Goal: Task Accomplishment & Management: Complete application form

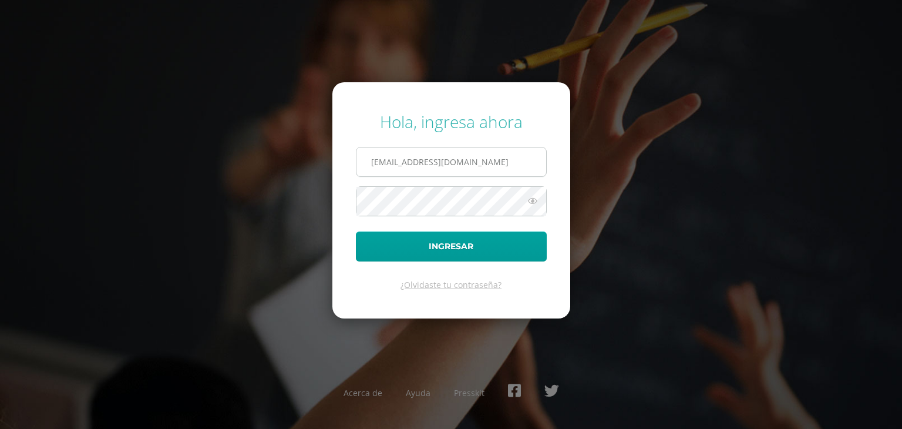
click at [458, 165] on input "2022030@maiagt.org" at bounding box center [451, 161] width 190 height 29
type input "2022033@maiagt.org"
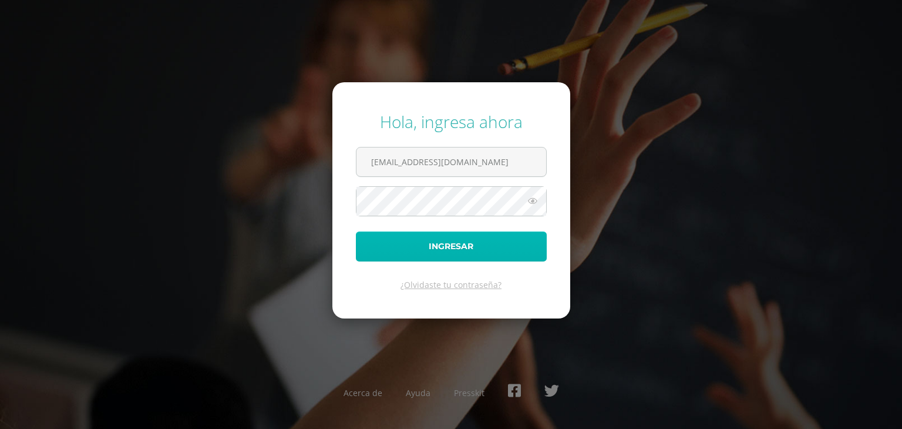
click at [427, 248] on button "Ingresar" at bounding box center [451, 246] width 191 height 30
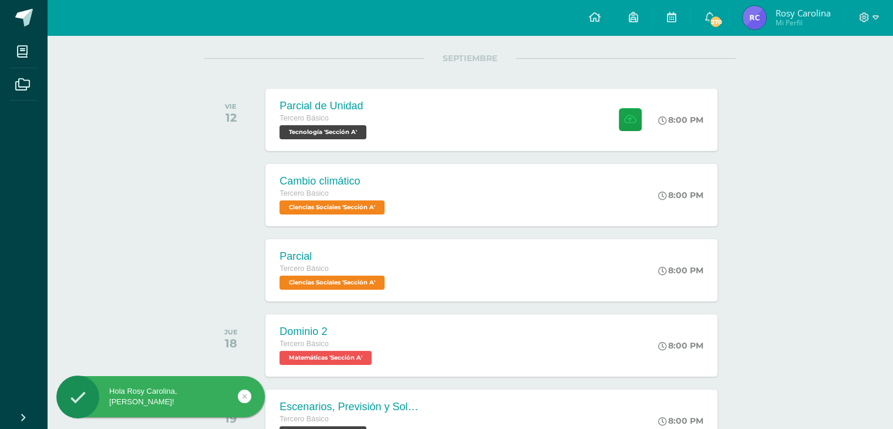
scroll to position [146, 0]
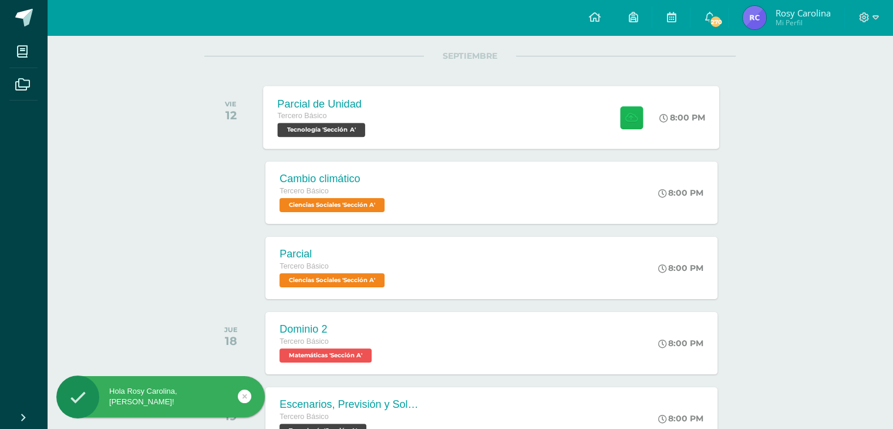
click at [624, 110] on button at bounding box center [631, 117] width 23 height 23
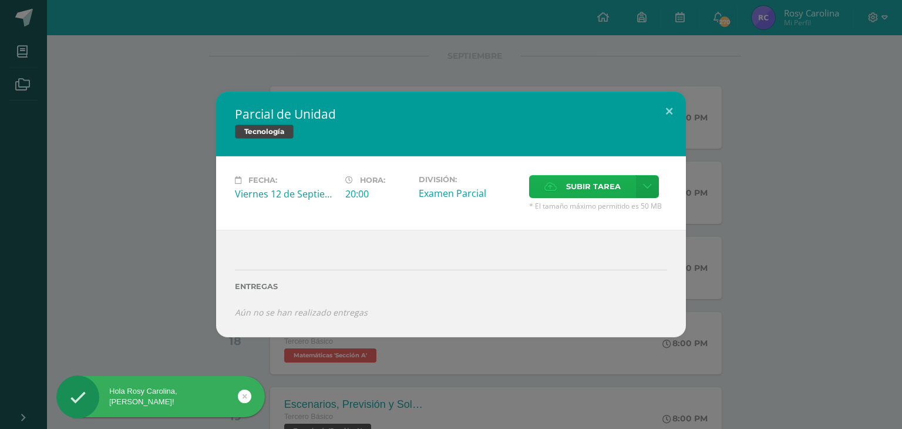
click at [590, 187] on span "Subir tarea" at bounding box center [593, 187] width 55 height 22
click at [0, 0] on input "Subir tarea" at bounding box center [0, 0] width 0 height 0
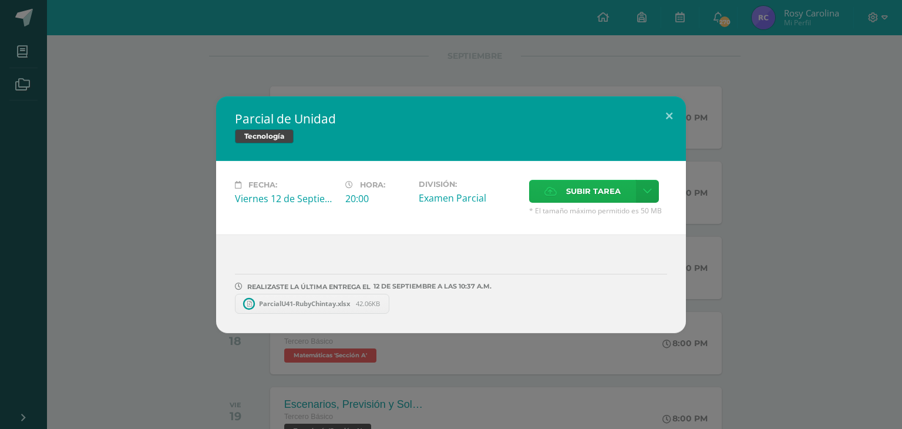
click at [597, 179] on div "Fecha: Viernes 12 de Septiembre Hora: 20:00 División: Examen Parcial Cancelar" at bounding box center [451, 197] width 470 height 73
click at [589, 193] on span "Subir tarea" at bounding box center [593, 191] width 55 height 22
click at [0, 0] on input "Subir tarea" at bounding box center [0, 0] width 0 height 0
drag, startPoint x: 504, startPoint y: 298, endPoint x: 669, endPoint y: 114, distance: 246.5
click at [669, 114] on button at bounding box center [668, 116] width 33 height 40
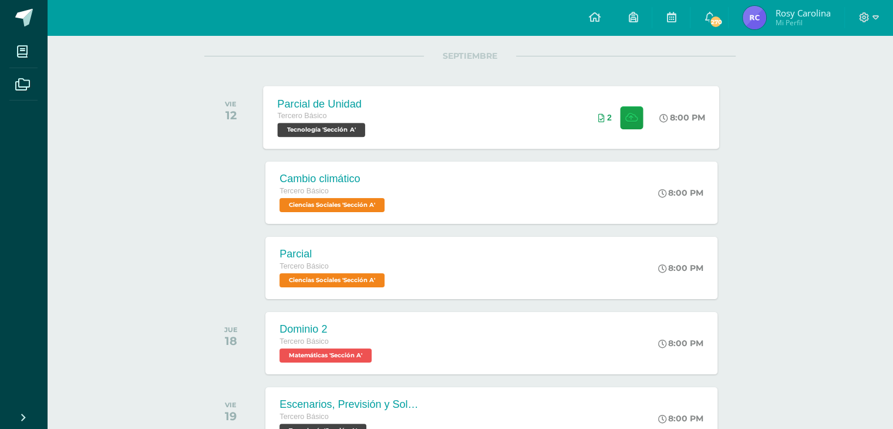
click at [611, 112] on div "2" at bounding box center [621, 117] width 71 height 63
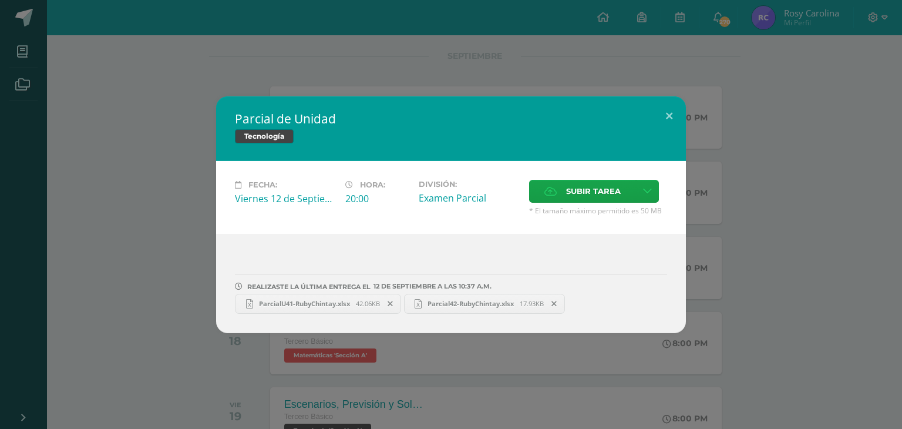
click at [392, 304] on icon at bounding box center [389, 303] width 5 height 8
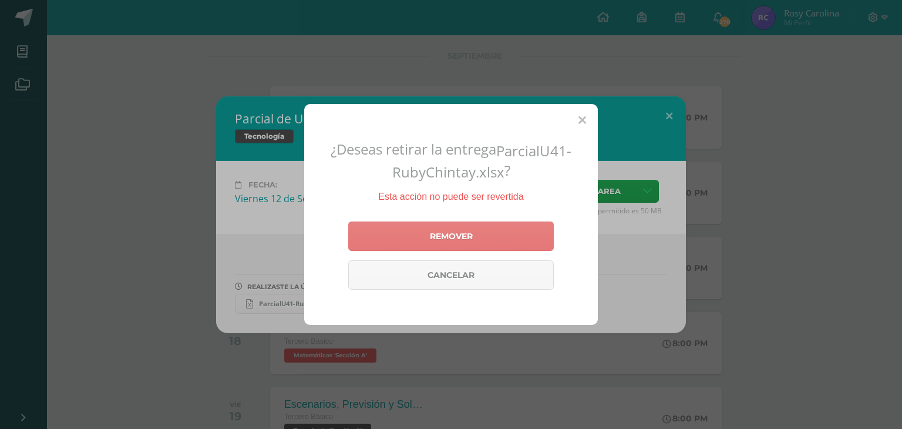
click at [444, 235] on link "Remover" at bounding box center [450, 235] width 205 height 29
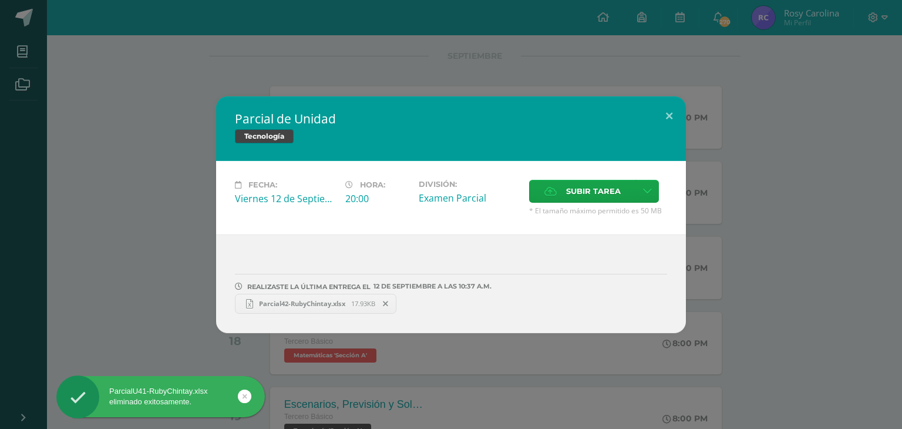
click at [385, 303] on span at bounding box center [386, 303] width 20 height 13
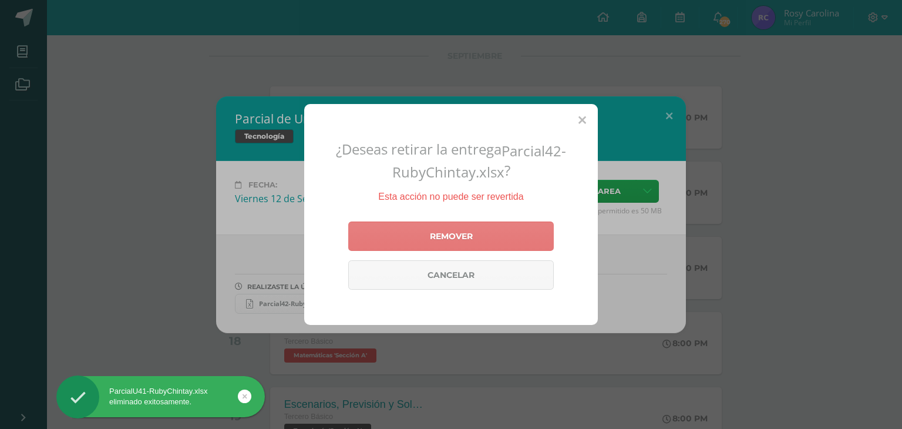
click at [413, 224] on link "Remover" at bounding box center [450, 235] width 205 height 29
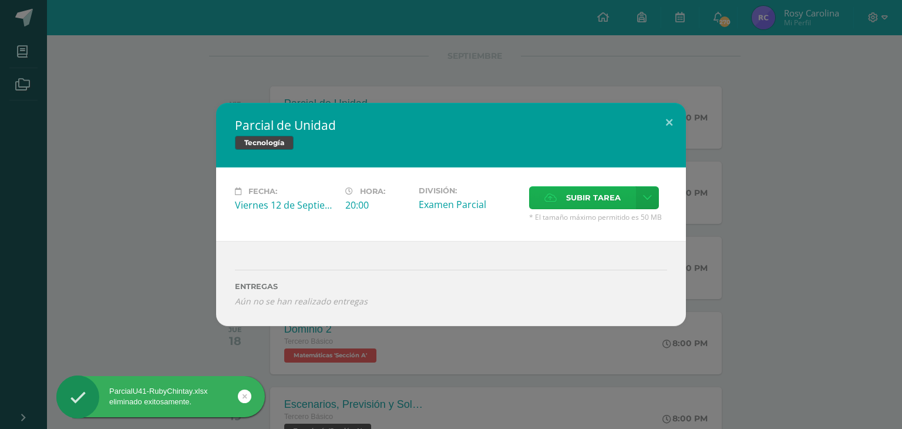
click at [602, 200] on span "Subir tarea" at bounding box center [593, 198] width 55 height 22
click at [0, 0] on input "Subir tarea" at bounding box center [0, 0] width 0 height 0
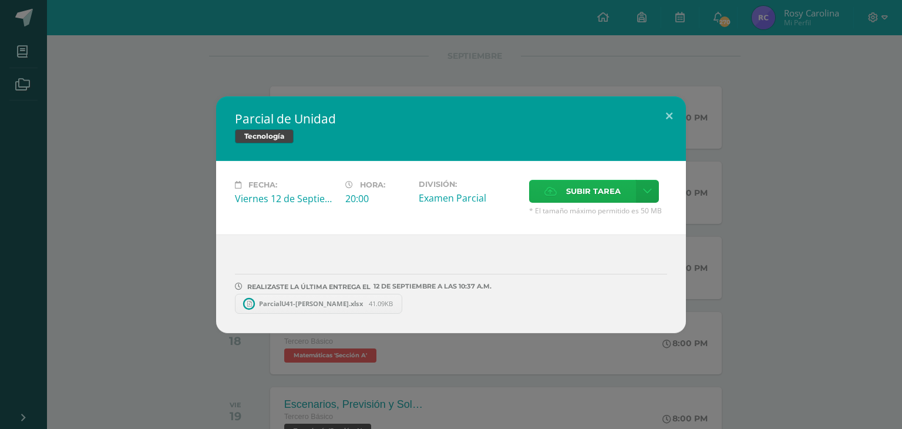
click at [575, 183] on span "Subir tarea" at bounding box center [593, 191] width 55 height 22
click at [0, 0] on input "Subir tarea" at bounding box center [0, 0] width 0 height 0
click at [667, 110] on button at bounding box center [668, 116] width 33 height 40
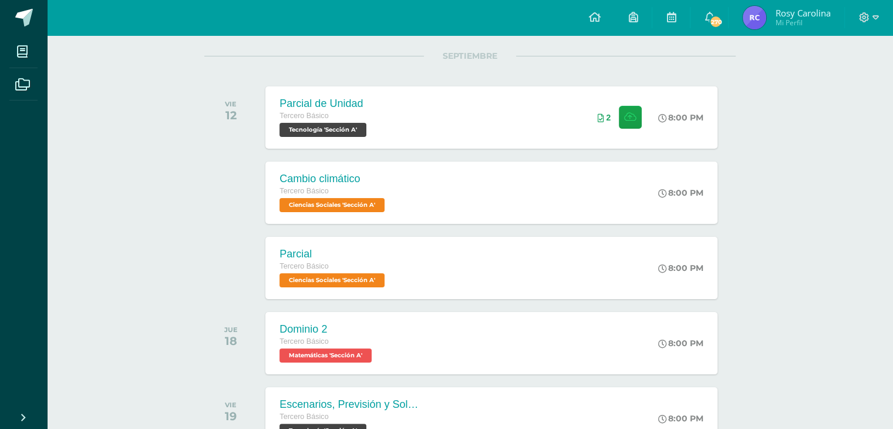
click at [878, 19] on div at bounding box center [869, 17] width 48 height 35
click at [874, 18] on icon at bounding box center [875, 17] width 6 height 4
click at [817, 82] on span "Cerrar sesión" at bounding box center [838, 79] width 53 height 11
